Goal: Information Seeking & Learning: Compare options

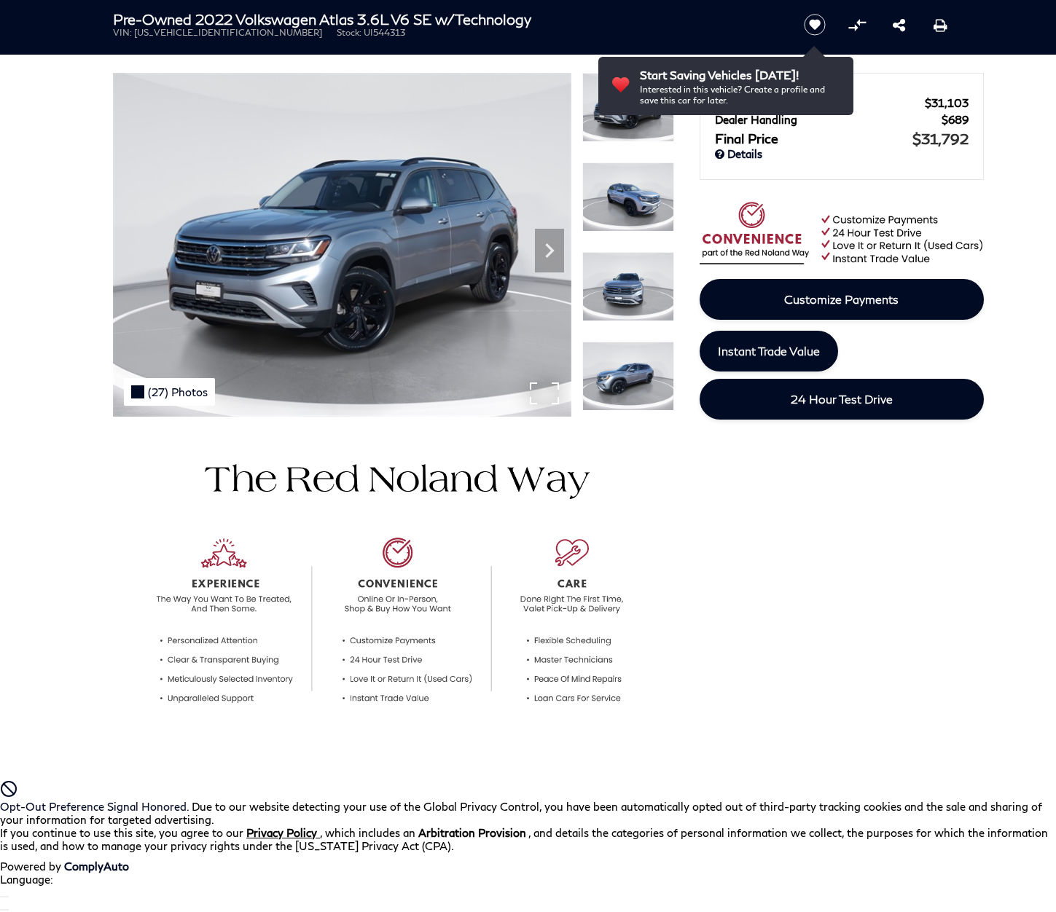
click at [168, 391] on div "(27) Photos" at bounding box center [169, 392] width 91 height 28
